Goal: Find specific page/section: Find specific page/section

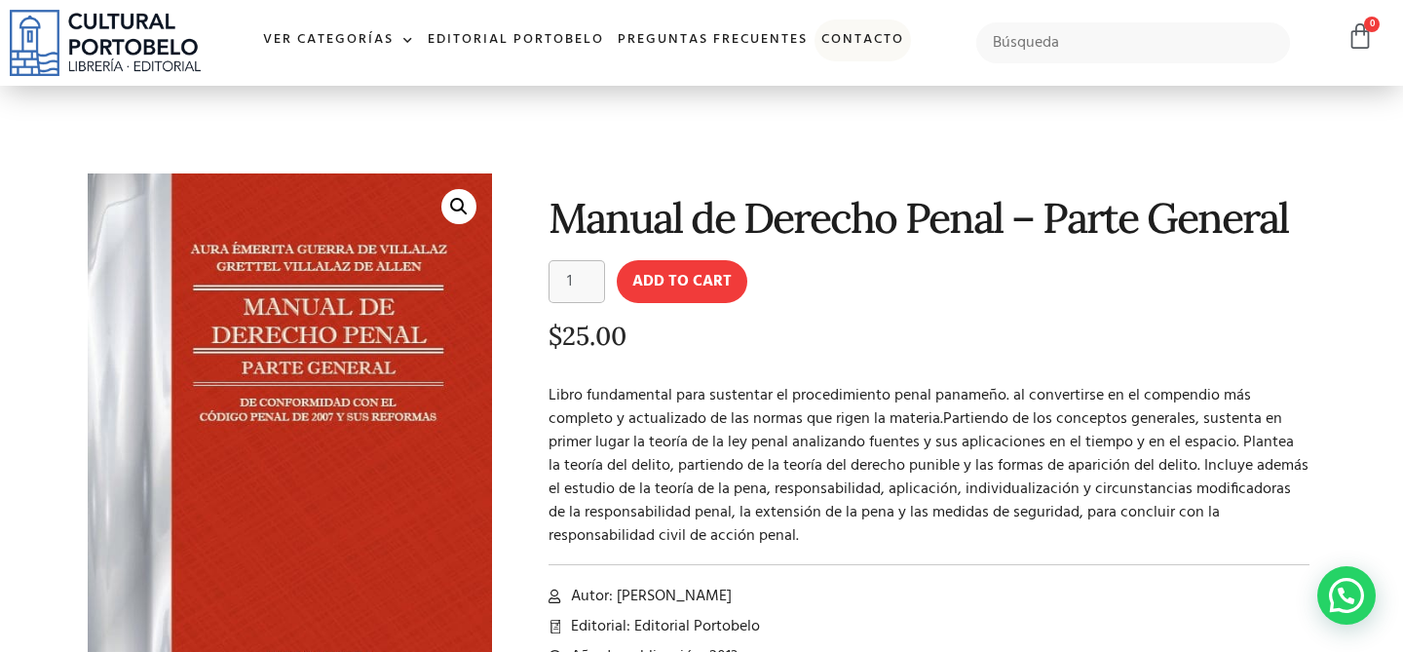
click at [852, 33] on link "Contacto" at bounding box center [862, 40] width 96 height 42
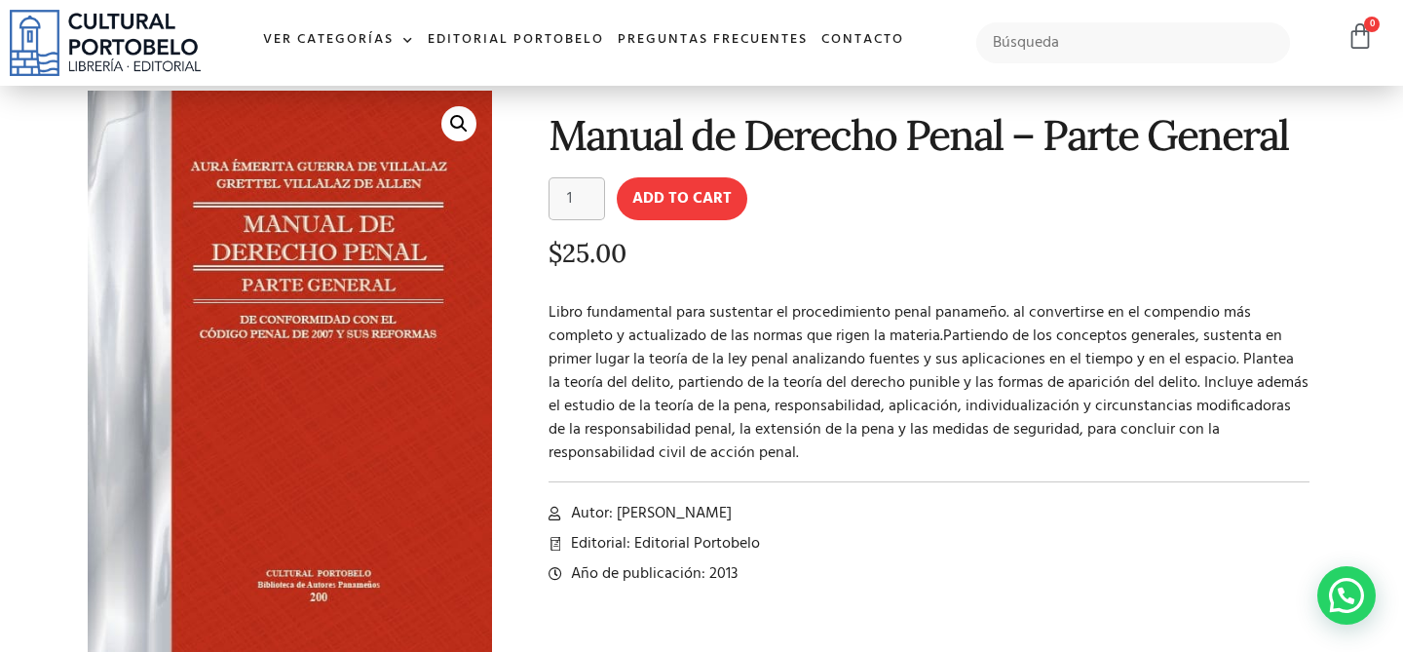
scroll to position [143, 0]
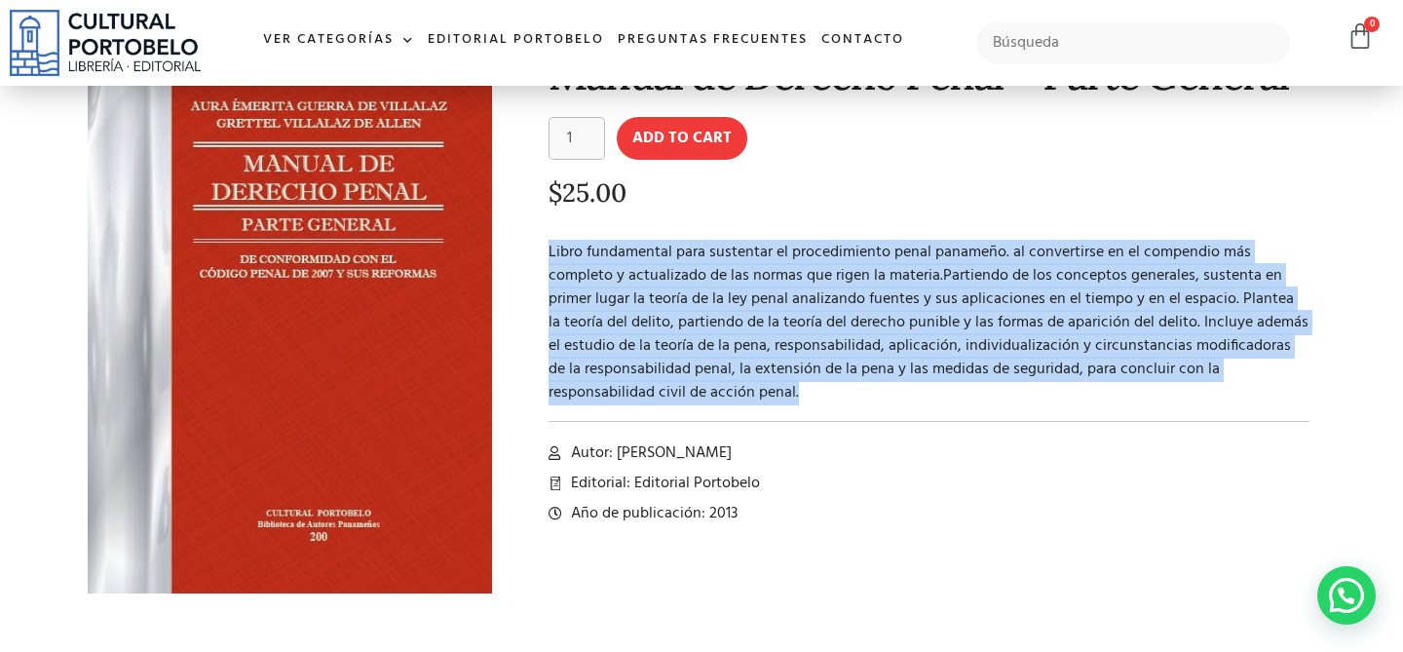
drag, startPoint x: 693, startPoint y: 399, endPoint x: 536, endPoint y: 252, distance: 215.0
click at [536, 251] on div "Manual de Derecho Penal – Parte General Manual de Derecho Penal - Parte General…" at bounding box center [913, 327] width 823 height 614
click at [670, 284] on p "Libro fundamental para sustentar el procedimiento penal panameño. al convertirs…" at bounding box center [928, 323] width 761 height 164
drag, startPoint x: 544, startPoint y: 244, endPoint x: 715, endPoint y: 390, distance: 225.3
click at [715, 390] on div "Manual de Derecho Penal – Parte General Manual de Derecho Penal - Parte General…" at bounding box center [913, 327] width 823 height 614
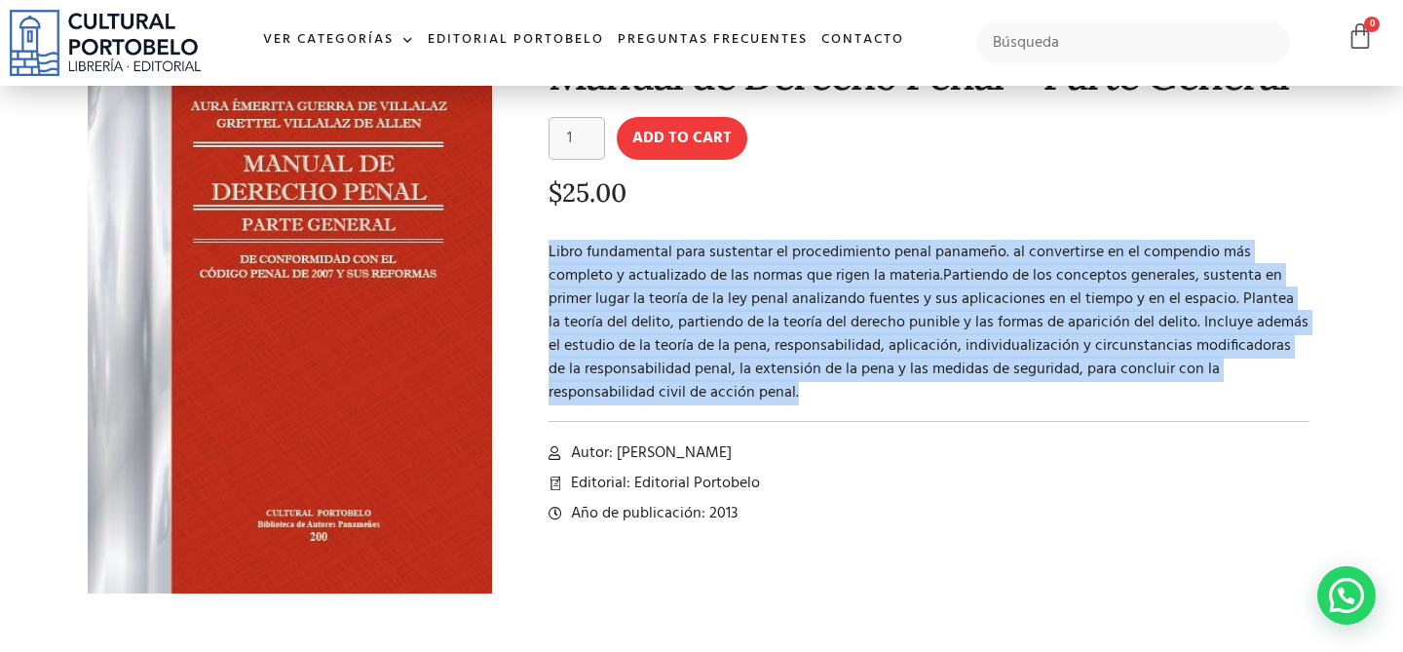
click at [766, 353] on p "Libro fundamental para sustentar el procedimiento penal panameño. al convertirs…" at bounding box center [928, 323] width 761 height 164
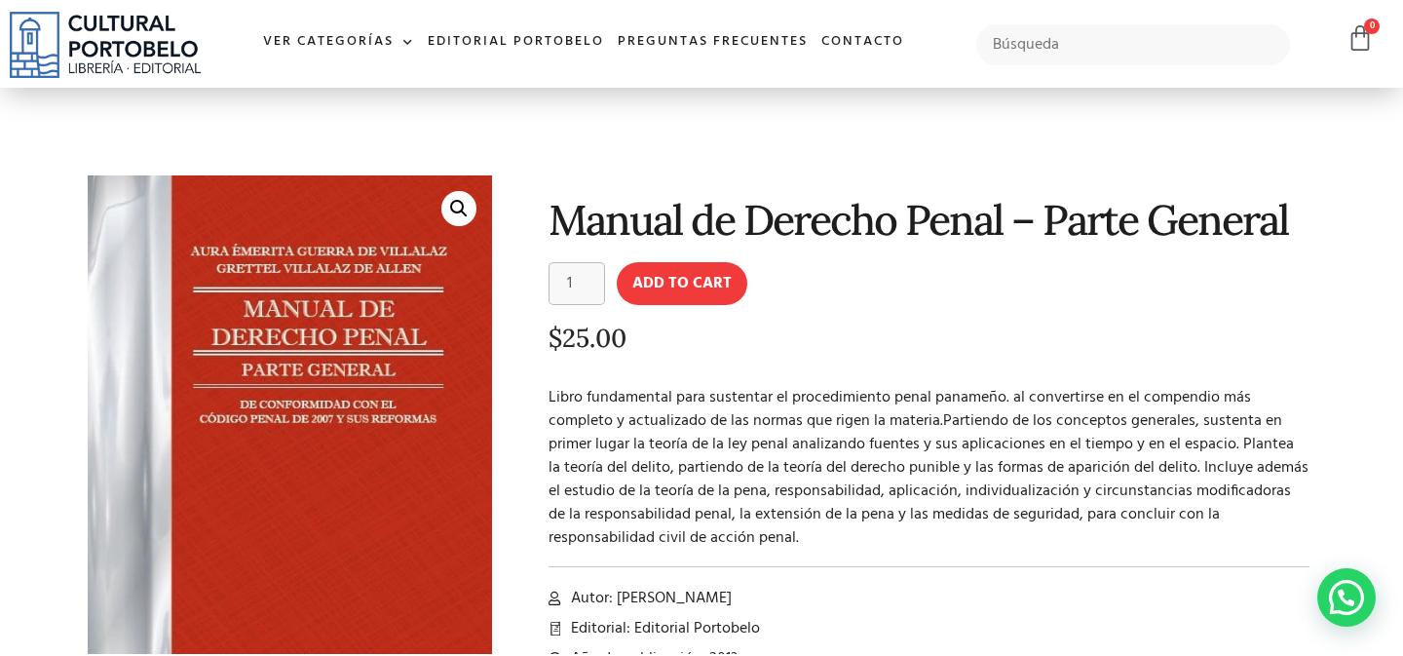
scroll to position [103, 0]
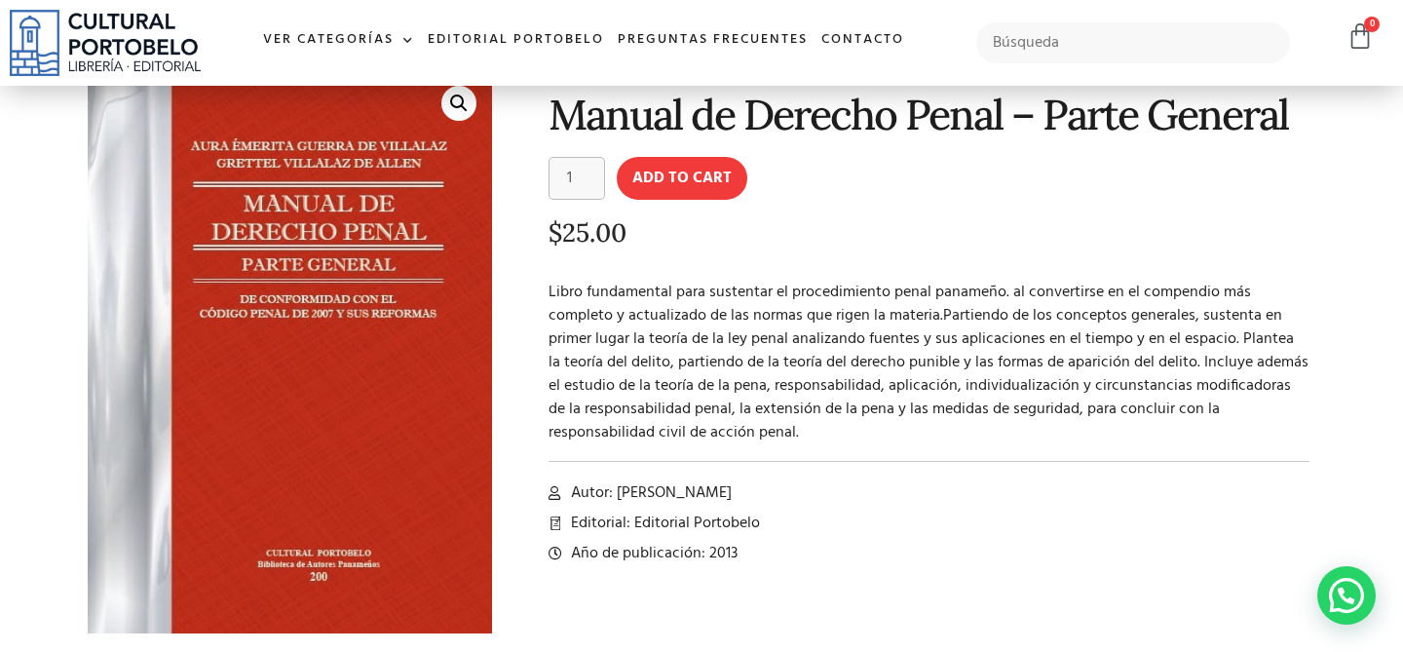
drag, startPoint x: 551, startPoint y: 293, endPoint x: 616, endPoint y: 338, distance: 78.4
click at [557, 296] on p "Libro fundamental para sustentar el procedimiento penal panameño. al convertirs…" at bounding box center [928, 363] width 761 height 164
click at [645, 395] on p "Libro fundamental para sustentar el procedimiento penal panameño. al convertirs…" at bounding box center [928, 363] width 761 height 164
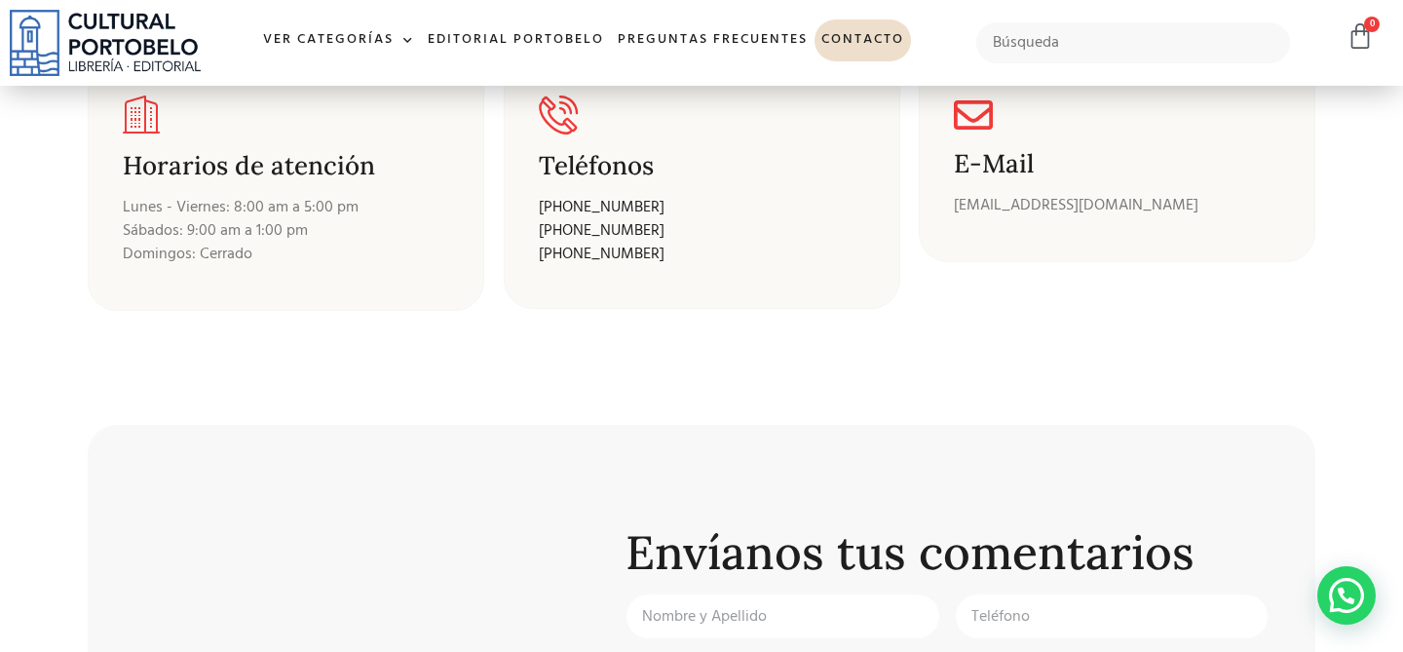
scroll to position [156, 0]
